Goal: Transaction & Acquisition: Purchase product/service

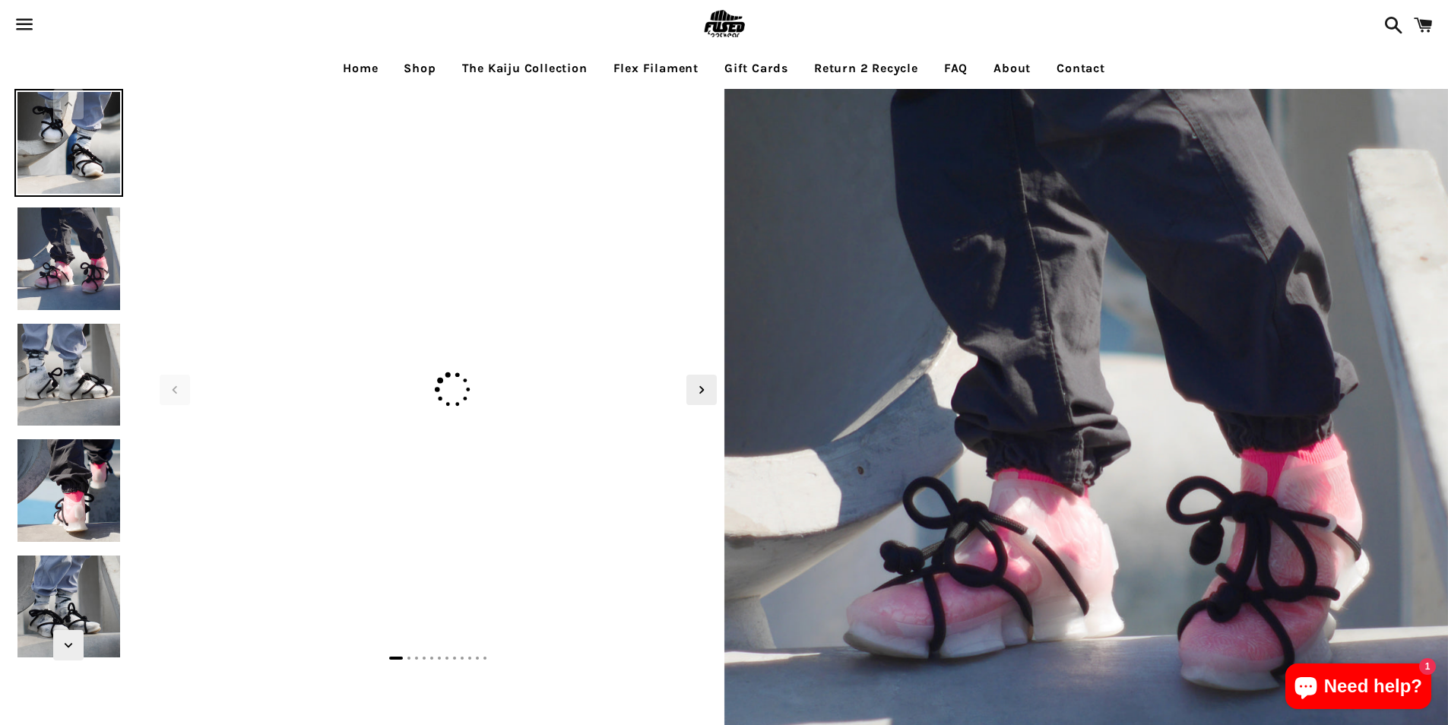
select select "**********"
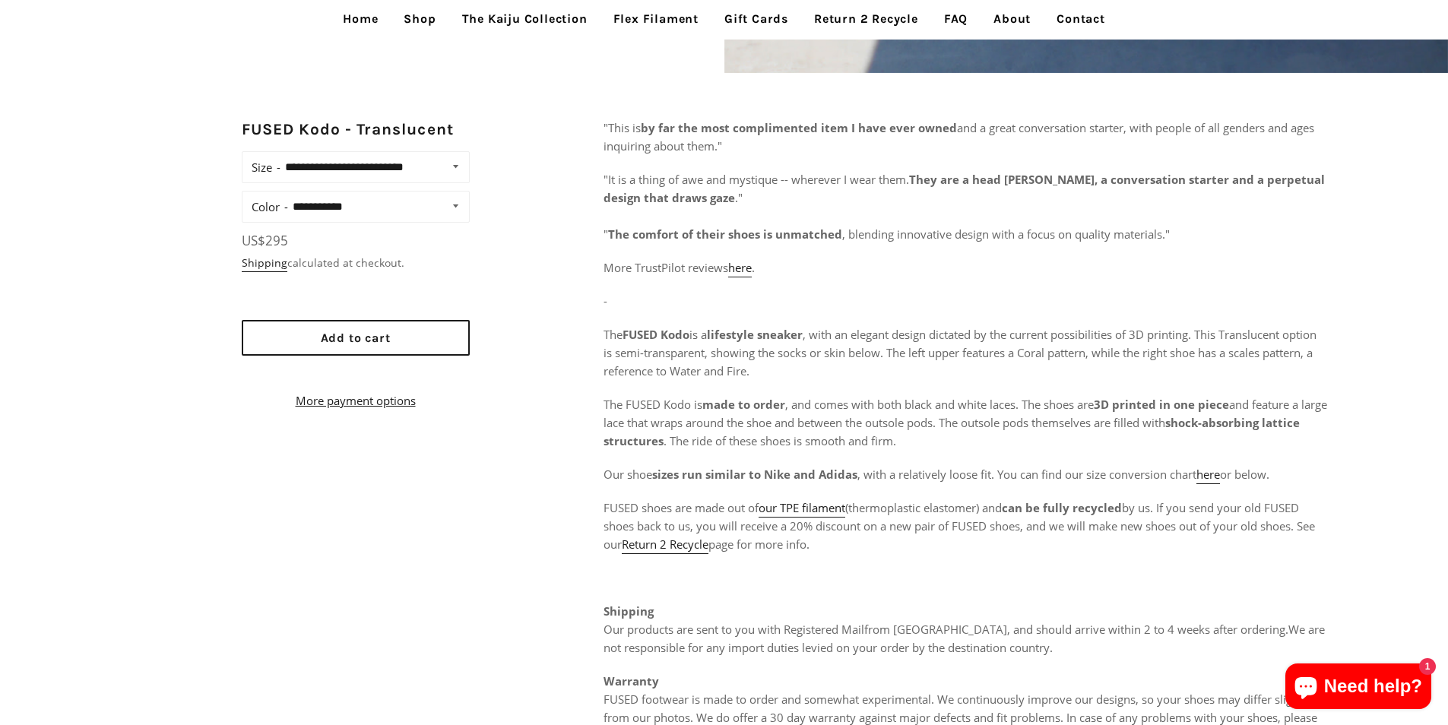
scroll to position [760, 0]
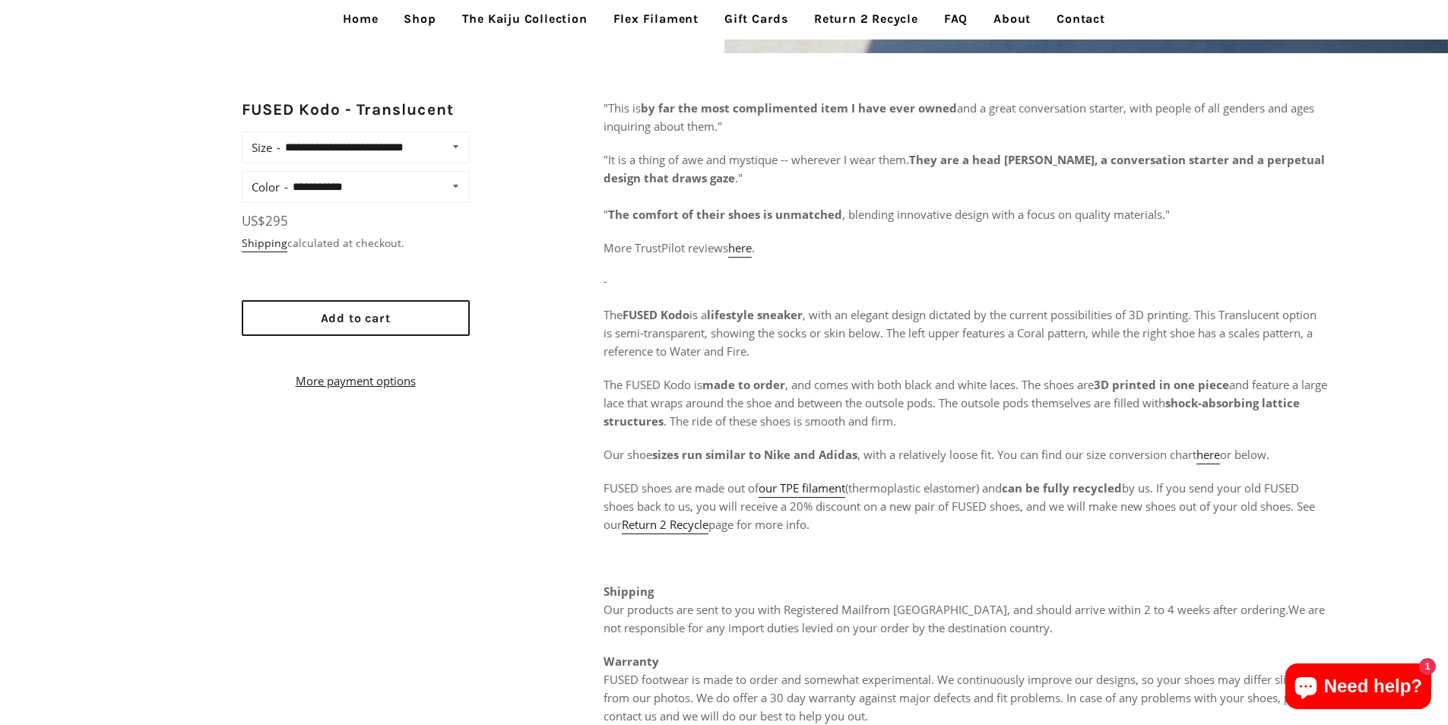
click at [363, 19] on link "Home" at bounding box center [360, 19] width 58 height 38
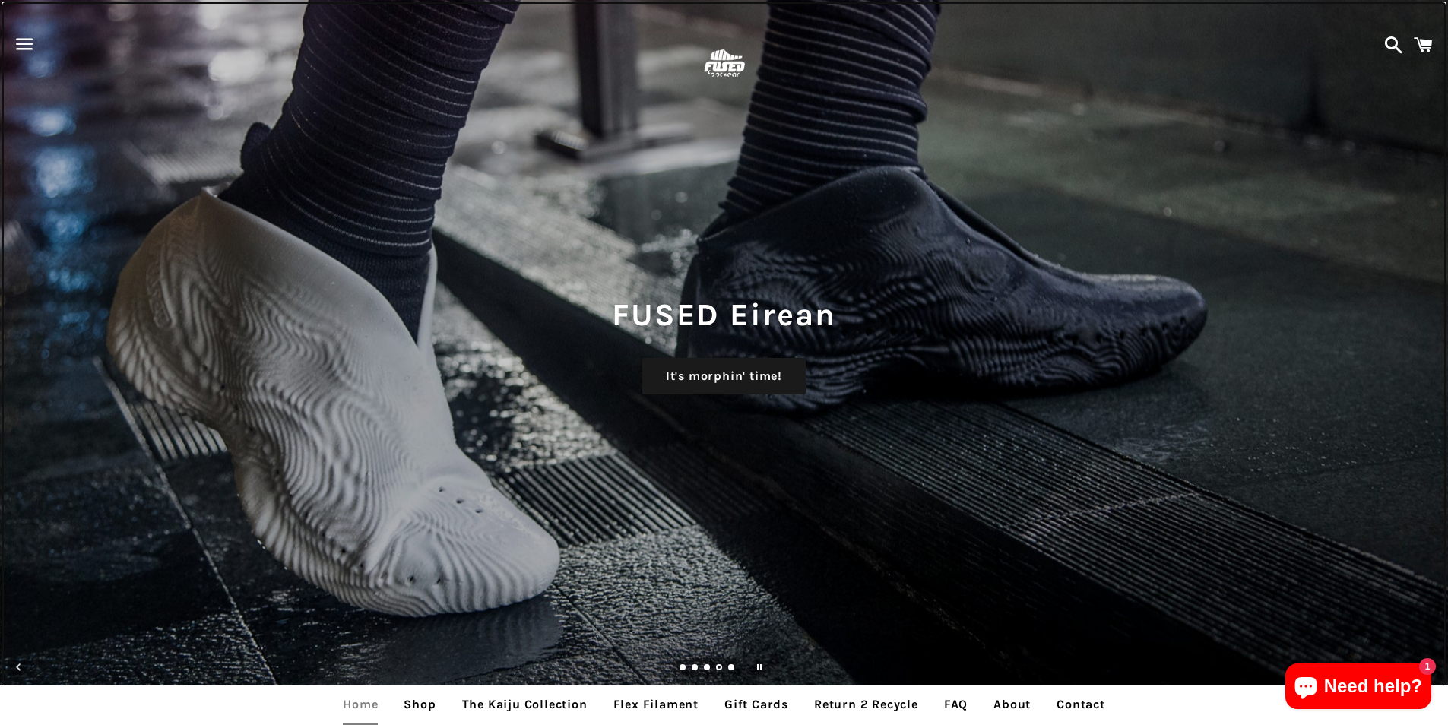
click at [696, 218] on div "FUSED Eirean It's morphin' time!" at bounding box center [724, 362] width 1448 height 725
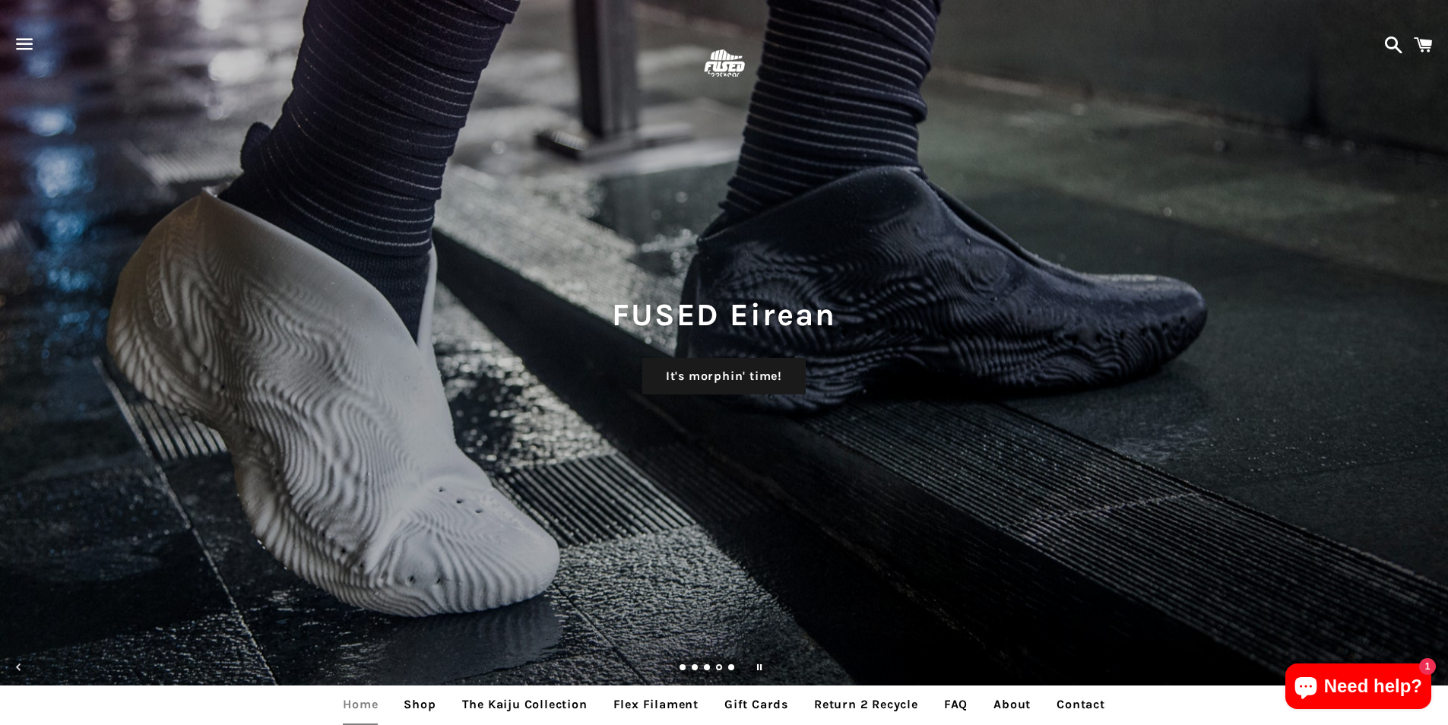
click at [1437, 40] on span at bounding box center [1423, 45] width 34 height 46
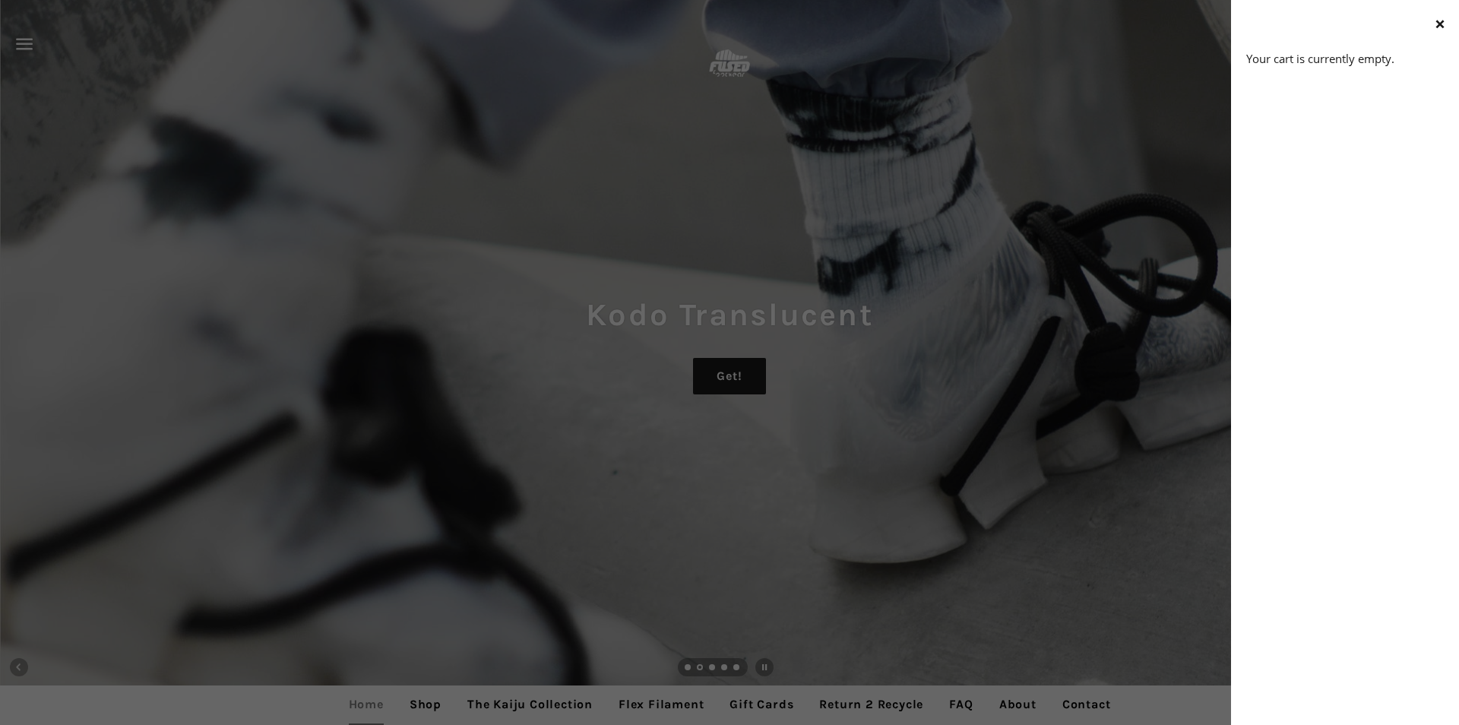
click at [1402, 62] on p "Your cart is currently empty." at bounding box center [1346, 58] width 198 height 18
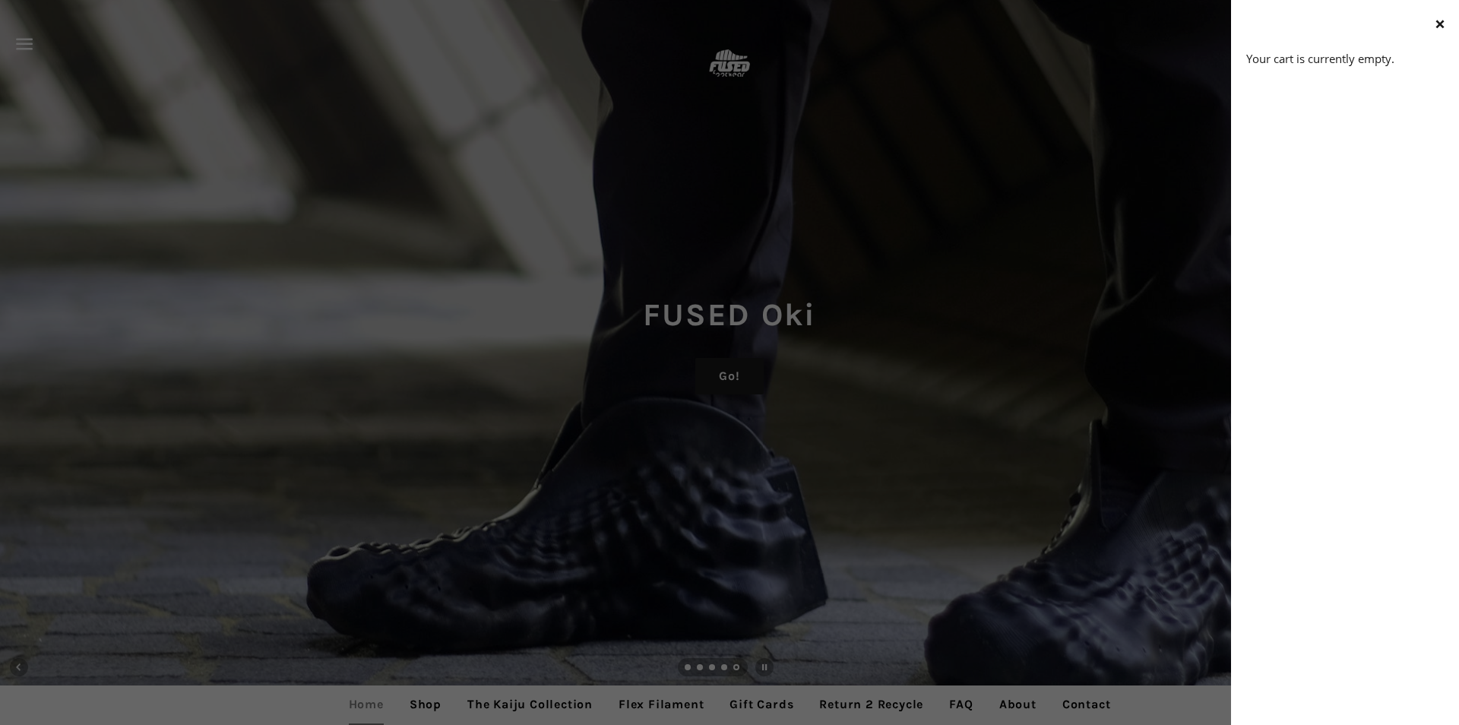
click at [722, 380] on div "Menu Search Cart Meka High Want! Kodo Translucent Get! FUSED Kodo Love! FUSED E…" at bounding box center [729, 362] width 1459 height 725
